Goal: Information Seeking & Learning: Learn about a topic

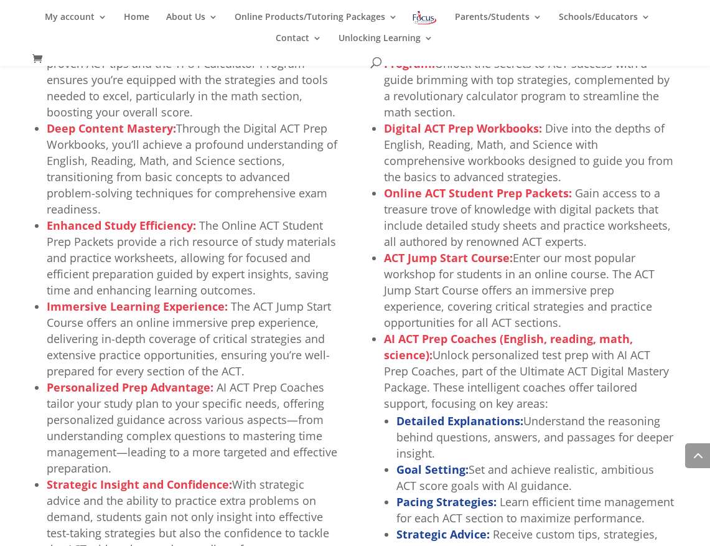
scroll to position [650, 0]
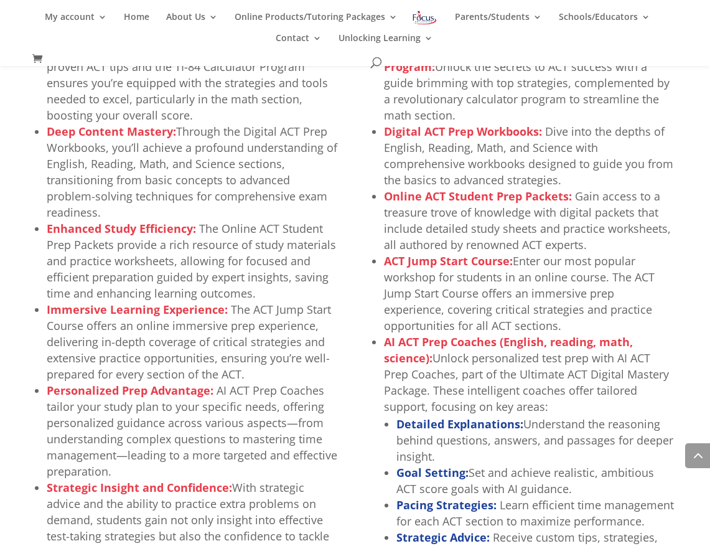
click at [492, 228] on li "Online ACT Student Prep Packets: Gain access to a treasure trove of knowledge w…" at bounding box center [529, 220] width 291 height 65
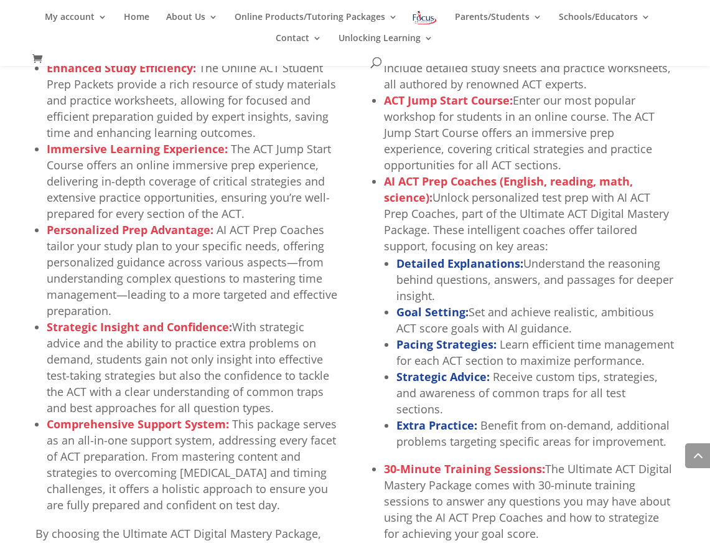
scroll to position [810, 0]
click at [534, 328] on li "Goal Setting: Set and achieve realistic, ambitious ACT score goals with AI guid…" at bounding box center [535, 320] width 278 height 32
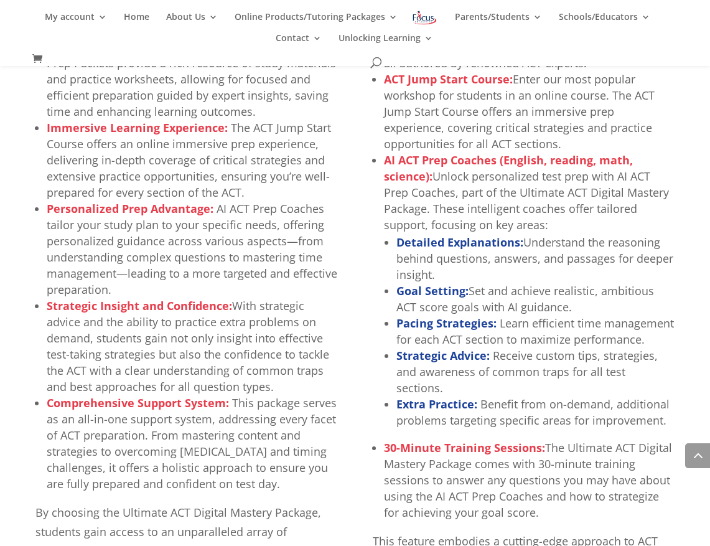
scroll to position [835, 0]
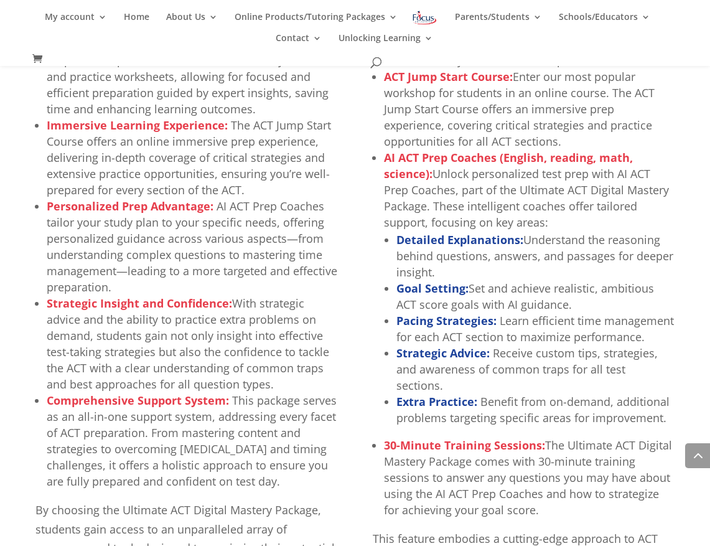
click at [491, 420] on ul "Detailed Explanations: Understand the reasoning behind questions, answers, and …" at bounding box center [529, 333] width 291 height 207
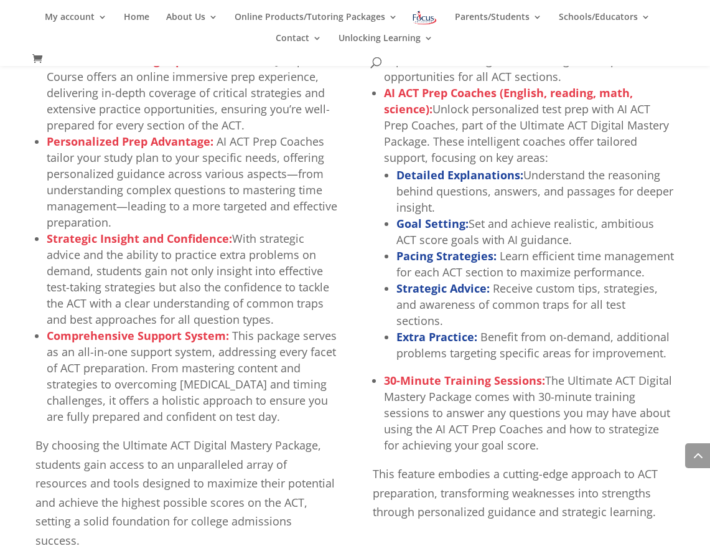
scroll to position [903, 0]
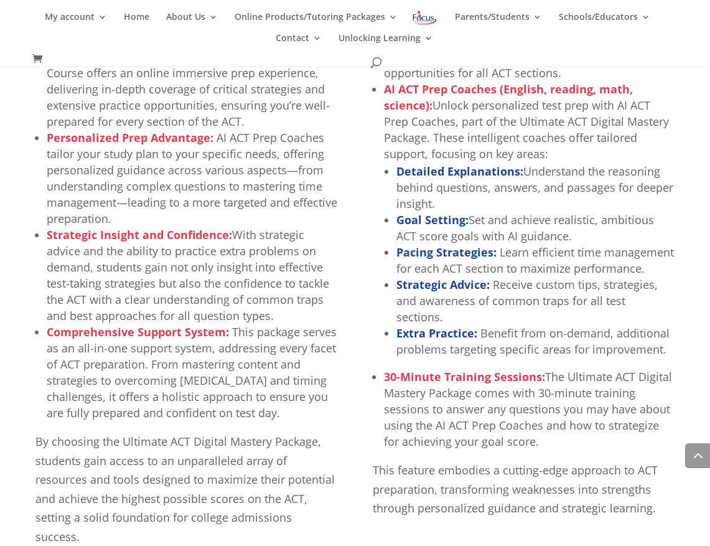
click at [514, 331] on li "Extra Practice: Benefit from on-demand, additional problems targeting specific …" at bounding box center [535, 341] width 278 height 32
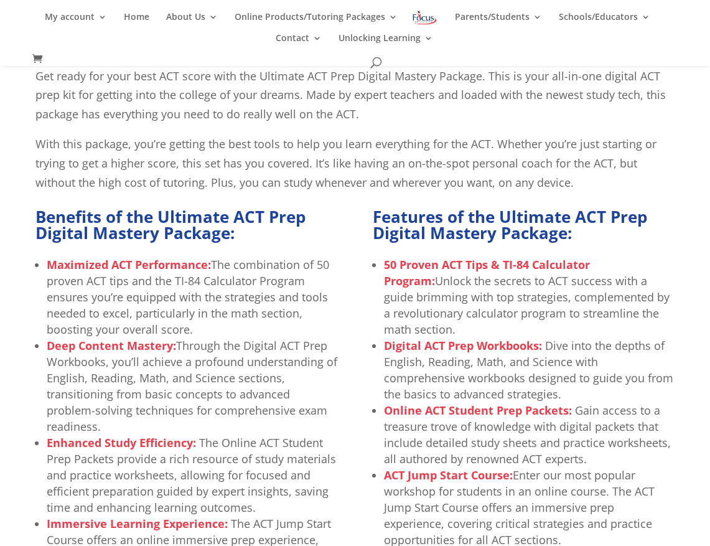
scroll to position [439, 0]
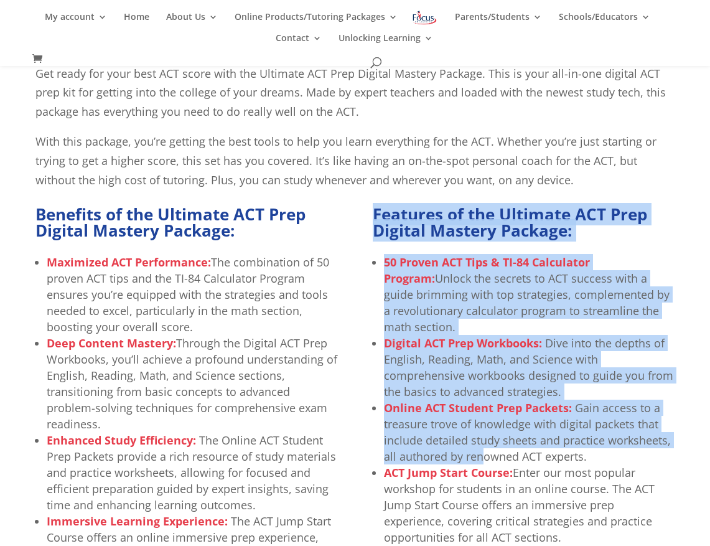
drag, startPoint x: 372, startPoint y: 209, endPoint x: 485, endPoint y: 456, distance: 272.1
click at [485, 451] on li "Online ACT Student Prep Packets: Gain access to a treasure trove of knowledge w…" at bounding box center [529, 432] width 291 height 65
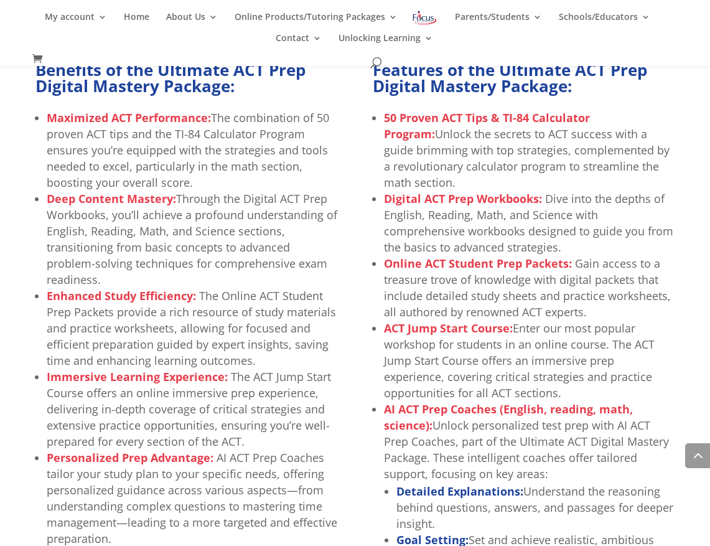
scroll to position [588, 0]
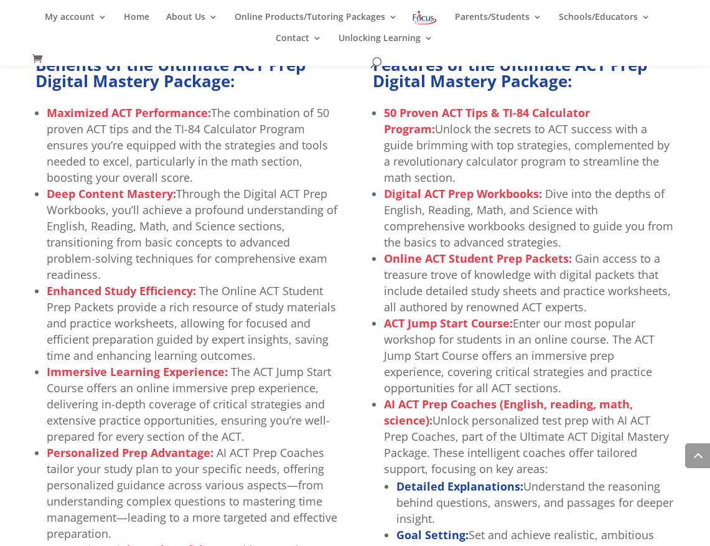
click at [565, 512] on li "Detailed Explanations: Understand the reasoning behind questions, answers, and …" at bounding box center [535, 502] width 278 height 49
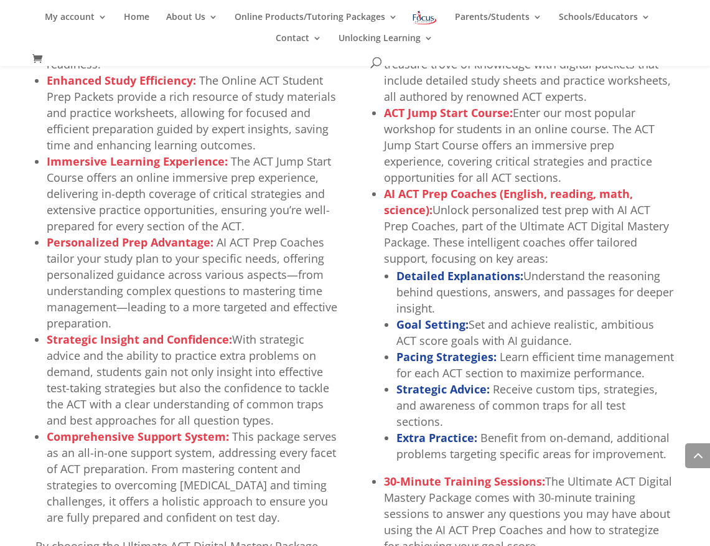
scroll to position [802, 0]
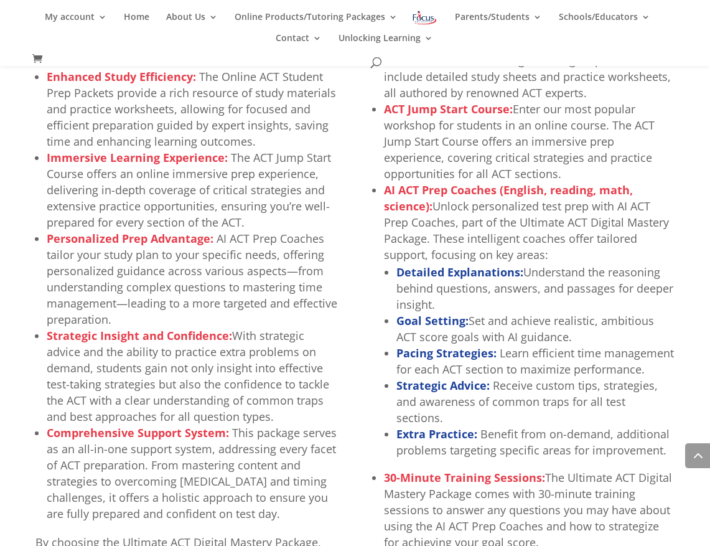
click at [547, 363] on li "Pacing Strategies: Learn efficient time management for each ACT section to maxi…" at bounding box center [535, 361] width 278 height 32
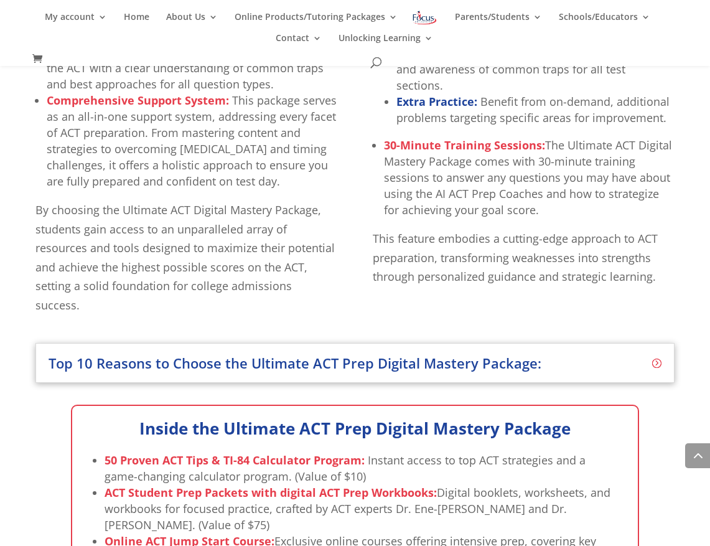
scroll to position [1135, 0]
click at [535, 355] on h3 "Top 10 Reasons to Choose the Ultimate ACT Prep Digital Mastery Package:" at bounding box center [355, 362] width 613 height 14
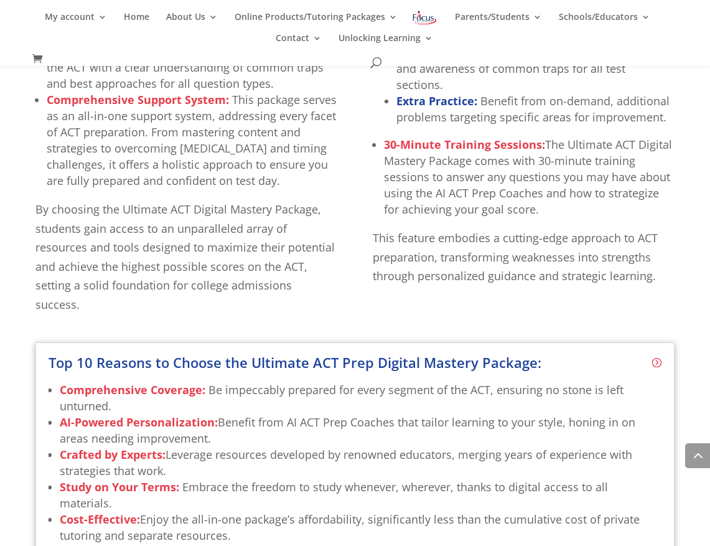
click at [535, 369] on div "Comprehensive Coverage: Be impeccably prepared for every segment of the ACT, en…" at bounding box center [355, 533] width 613 height 329
click at [535, 355] on h3 "Top 10 Reasons to Choose the Ultimate ACT Prep Digital Mastery Package:" at bounding box center [355, 362] width 613 height 14
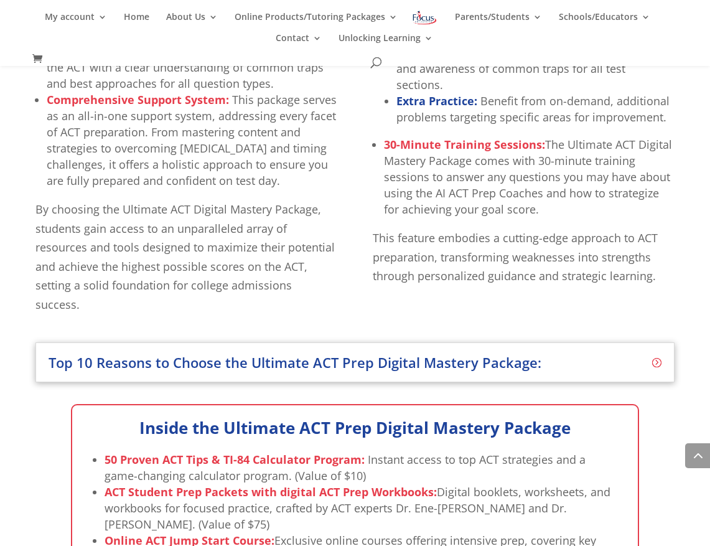
click at [657, 355] on h3 "Top 10 Reasons to Choose the Ultimate ACT Prep Digital Mastery Package:" at bounding box center [355, 362] width 613 height 14
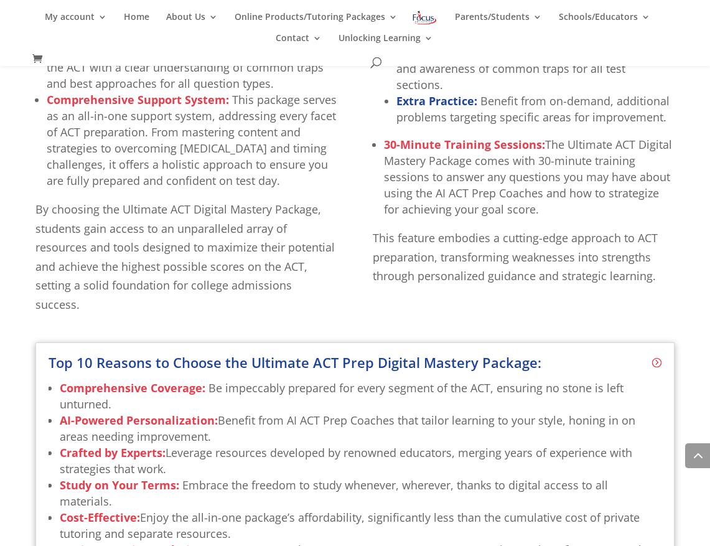
click at [656, 355] on h3 "Top 10 Reasons to Choose the Ultimate ACT Prep Digital Mastery Package:" at bounding box center [355, 362] width 613 height 14
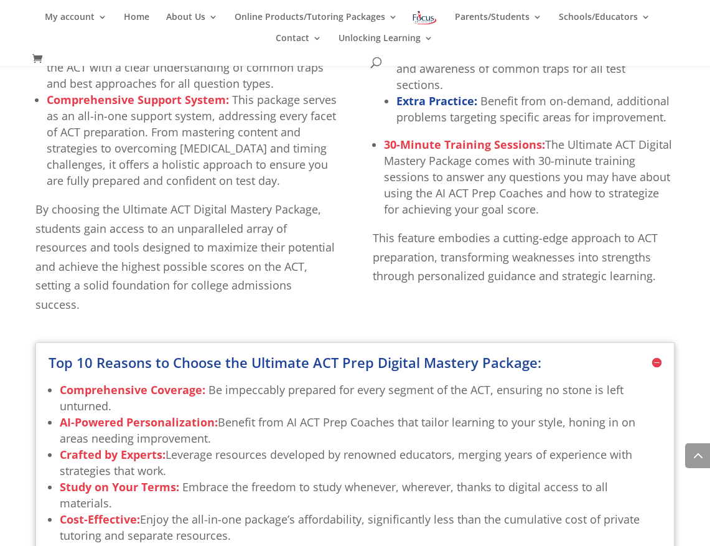
click at [655, 355] on h3 "Top 10 Reasons to Choose the Ultimate ACT Prep Digital Mastery Package:" at bounding box center [355, 362] width 613 height 14
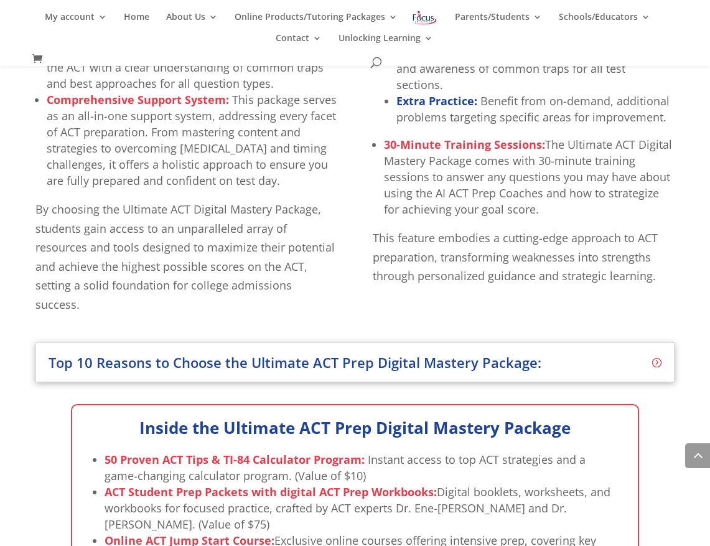
click at [481, 199] on span "The Ultimate ACT Digital Mastery Package comes with 30-minute training sessions…" at bounding box center [528, 177] width 288 height 80
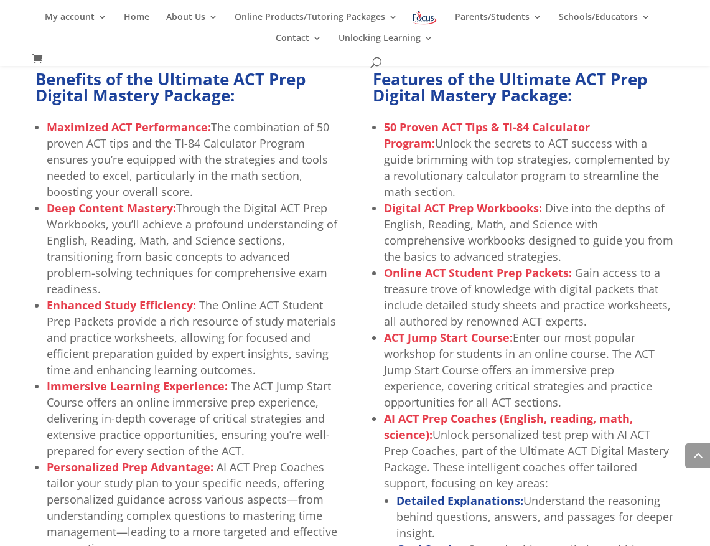
scroll to position [584, 0]
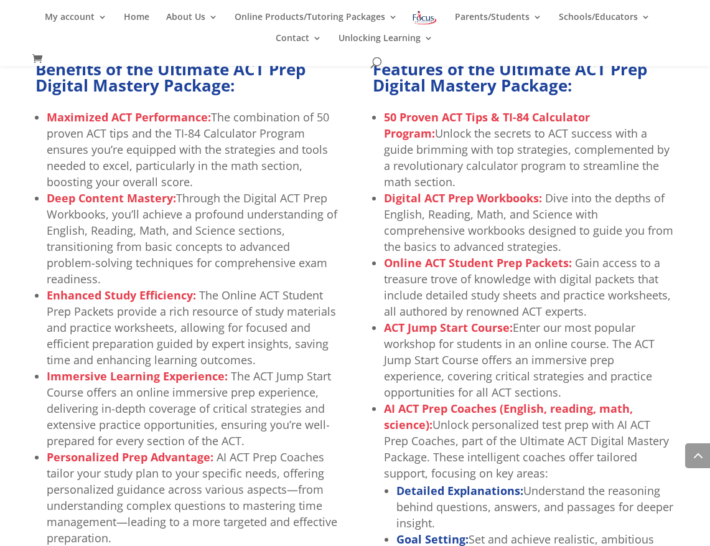
click at [481, 199] on strong "Digital ACT Prep Workbooks:" at bounding box center [463, 197] width 158 height 15
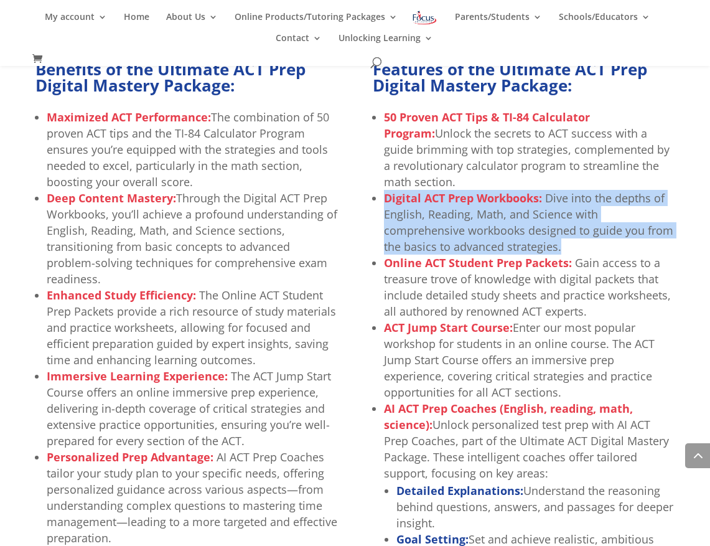
click at [481, 199] on strong "Digital ACT Prep Workbooks:" at bounding box center [463, 197] width 158 height 15
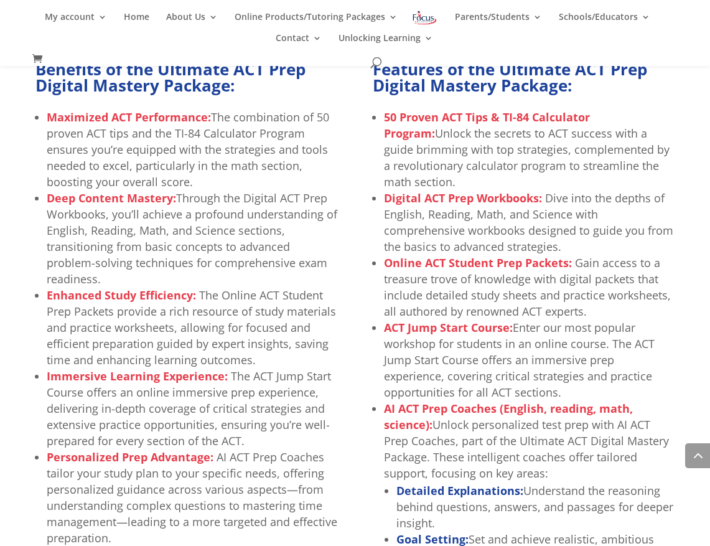
click at [482, 278] on li "Online ACT Student Prep Packets: Gain access to a treasure trove of knowledge w…" at bounding box center [529, 287] width 291 height 65
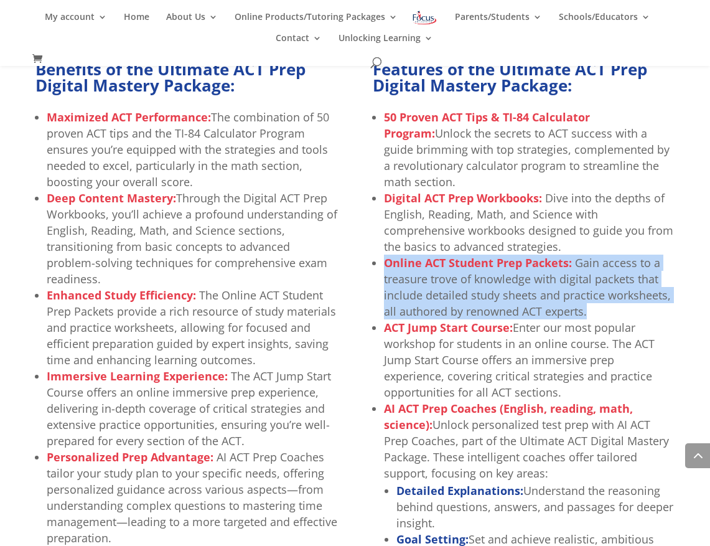
click at [482, 278] on li "Online ACT Student Prep Packets: Gain access to a treasure trove of knowledge w…" at bounding box center [529, 287] width 291 height 65
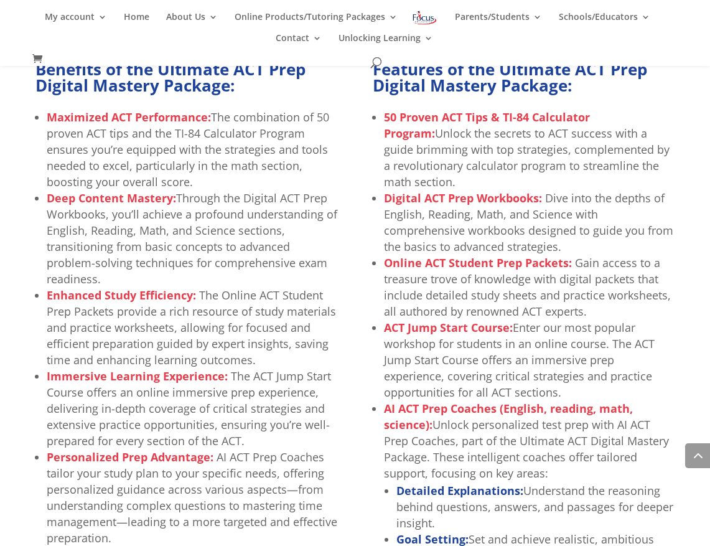
click at [482, 281] on li "Online ACT Student Prep Packets: Gain access to a treasure trove of knowledge w…" at bounding box center [529, 287] width 291 height 65
click at [531, 344] on li "ACT Jump Start Course: Enter our most popular workshop for students in an onlin…" at bounding box center [529, 359] width 291 height 81
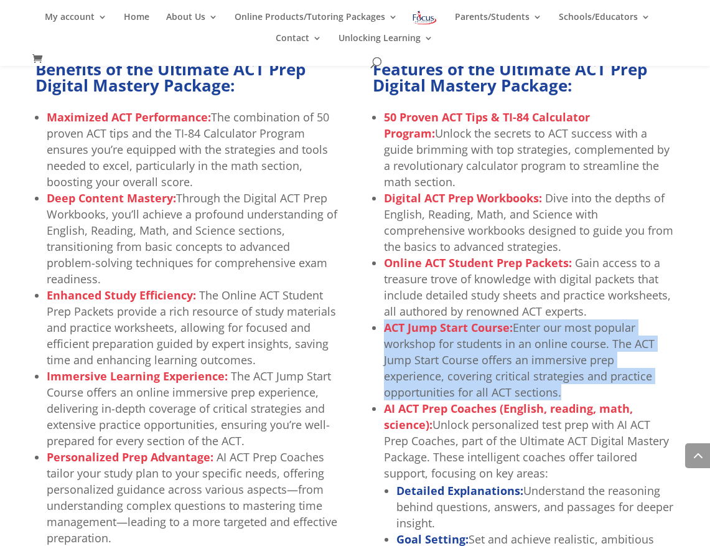
click at [531, 344] on li "ACT Jump Start Course: Enter our most popular workshop for students in an onlin…" at bounding box center [529, 359] width 291 height 81
drag, startPoint x: 566, startPoint y: 390, endPoint x: 383, endPoint y: 329, distance: 192.9
click at [383, 329] on ul "50 Proven ACT Tips & TI-84 Calculator Program: Unlock the secrets to ACT succes…" at bounding box center [524, 444] width 302 height 671
click at [387, 330] on strong "ACT Jump Start Course:" at bounding box center [448, 327] width 129 height 15
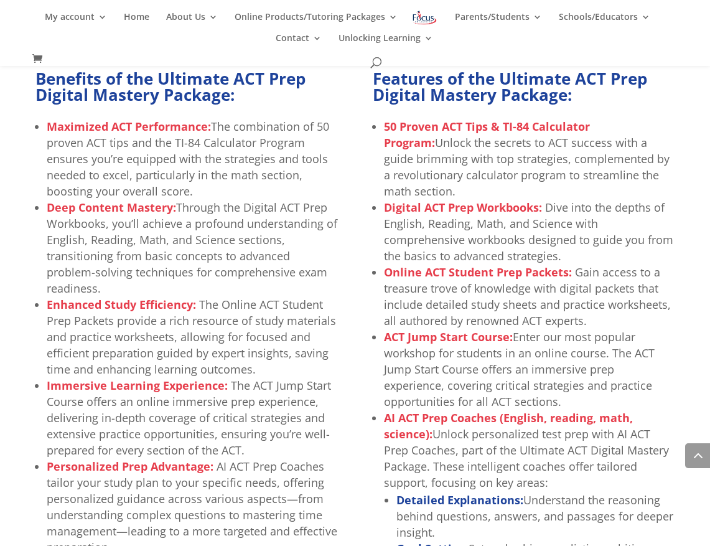
scroll to position [527, 0]
